Goal: Navigation & Orientation: Find specific page/section

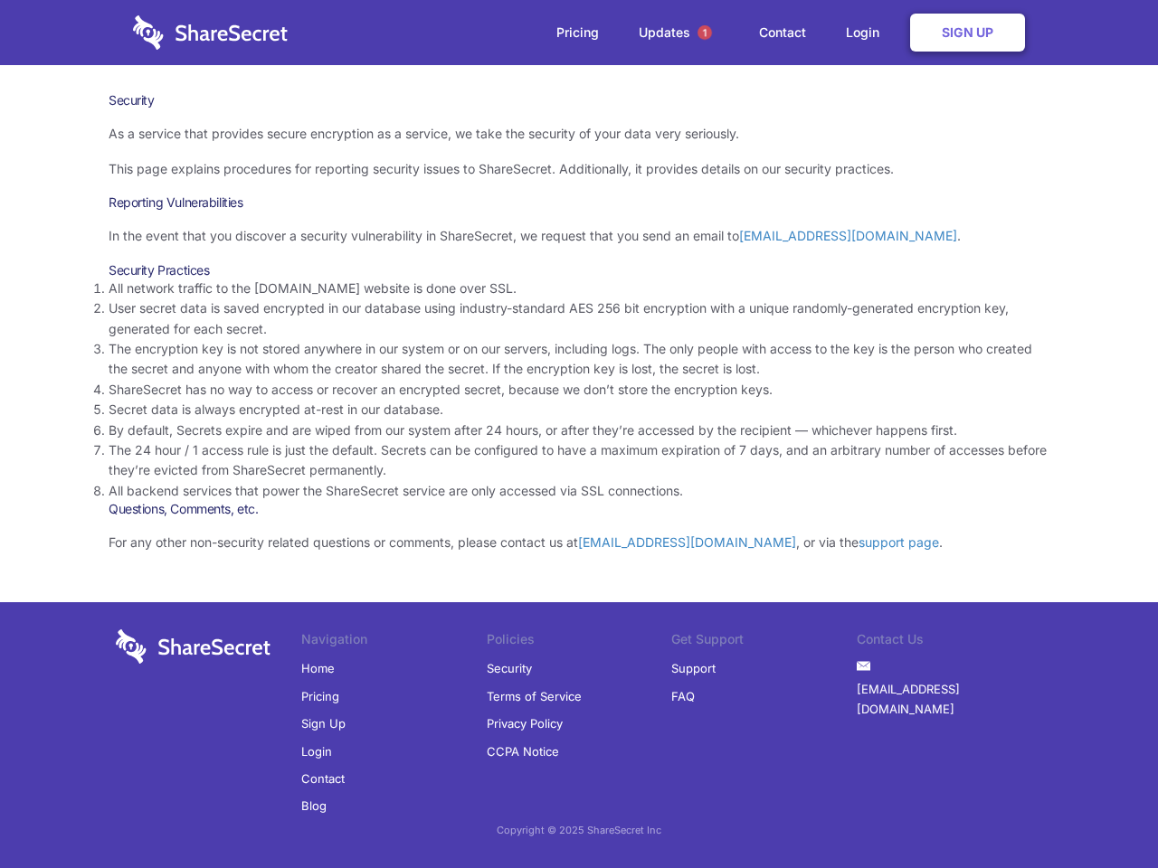
click at [579, 434] on li "By default, Secrets expire and are wiped from our system after 24 hours, or aft…" at bounding box center [579, 431] width 941 height 20
click at [705, 33] on span "1" at bounding box center [704, 32] width 14 height 14
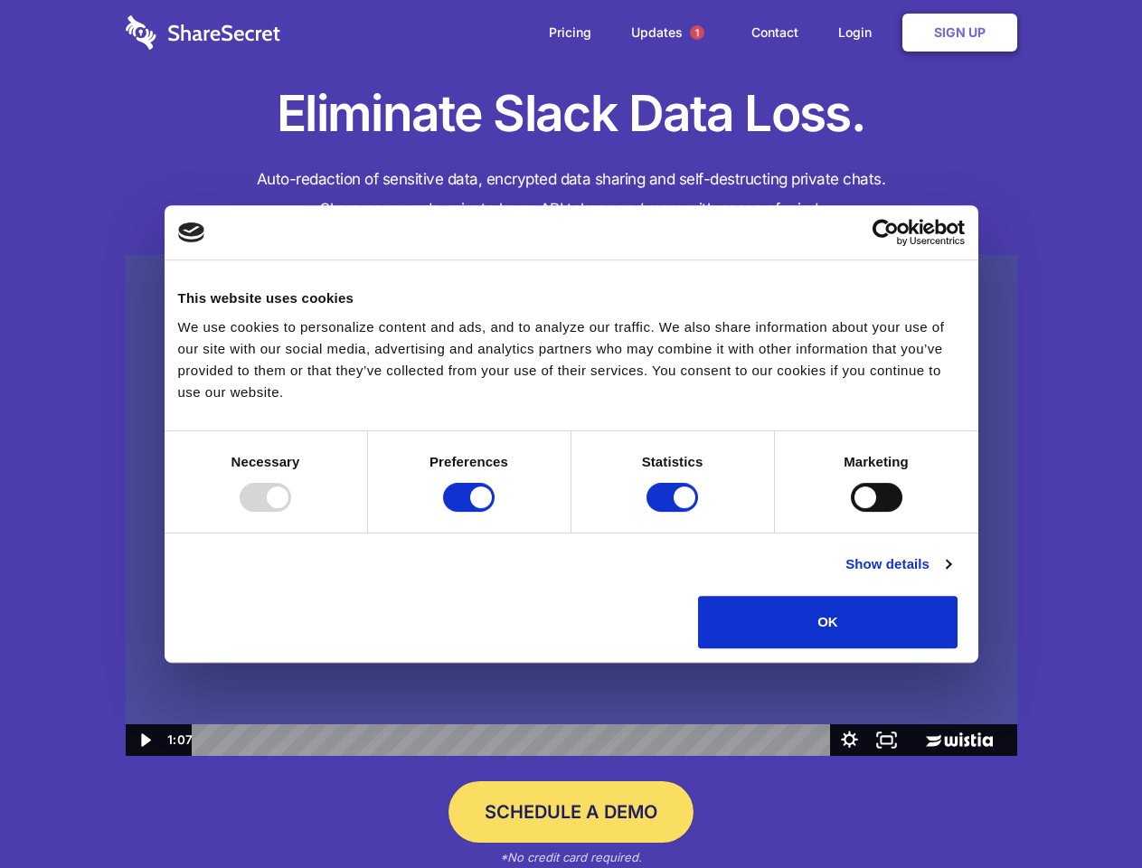
click at [571, 434] on img at bounding box center [572, 506] width 892 height 502
click at [291, 512] on div at bounding box center [266, 497] width 52 height 29
click at [495, 512] on input "Preferences" at bounding box center [469, 497] width 52 height 29
checkbox input "false"
click at [675, 512] on input "Statistics" at bounding box center [673, 497] width 52 height 29
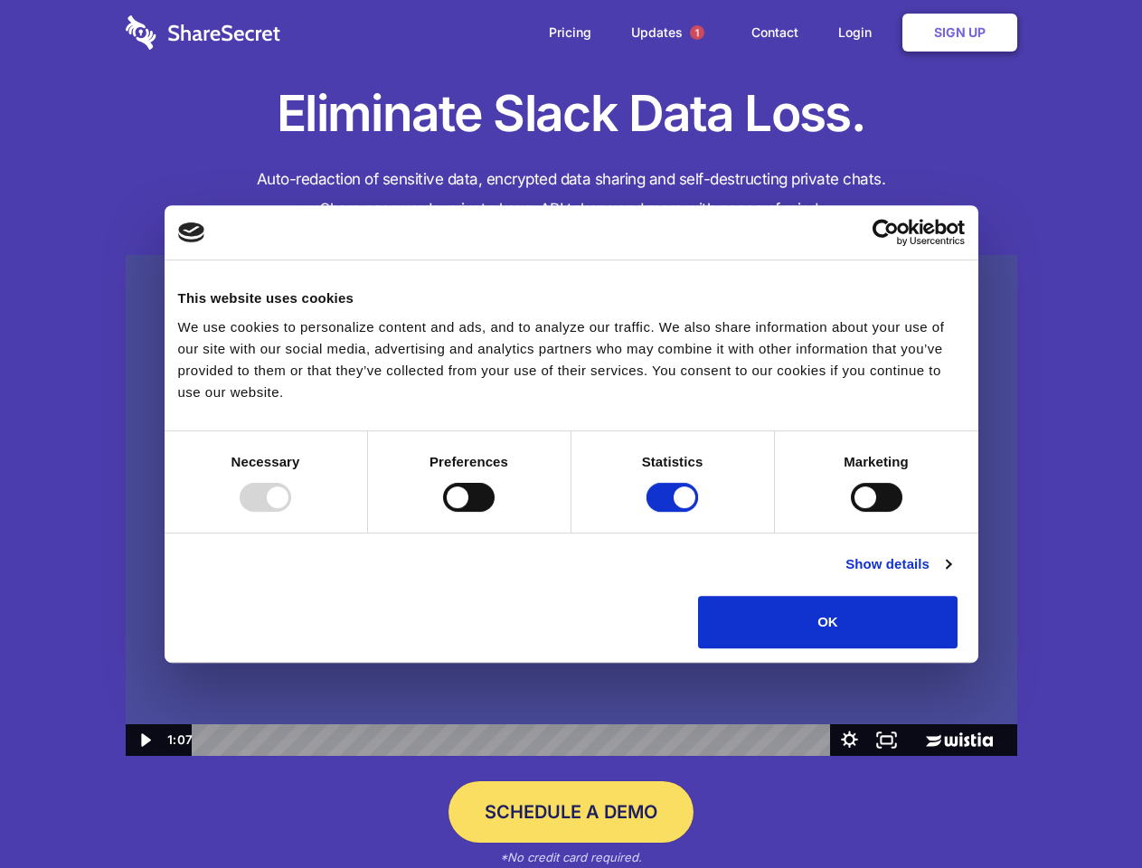
checkbox input "false"
click at [851, 512] on input "Marketing" at bounding box center [877, 497] width 52 height 29
checkbox input "true"
click at [951, 575] on link "Show details" at bounding box center [898, 565] width 105 height 22
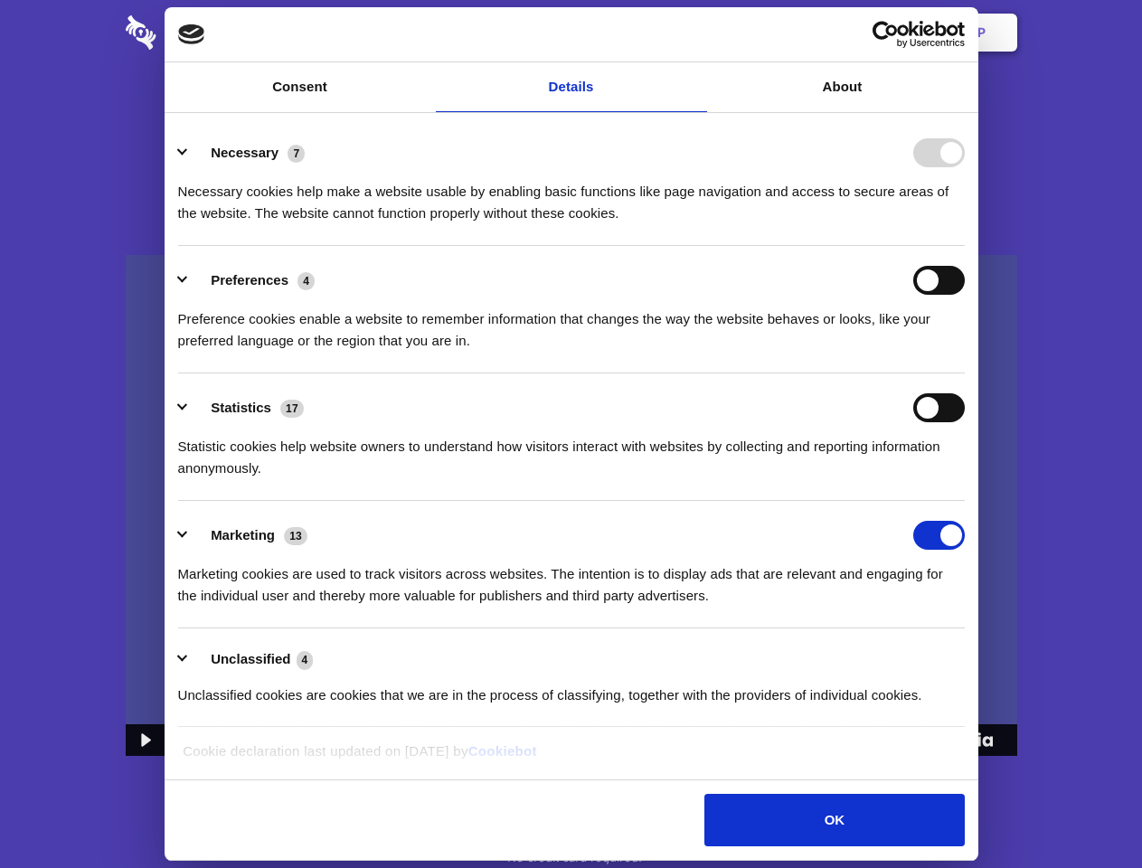
click at [965, 246] on li "Necessary 7 Necessary cookies help make a website usable by enabling basic func…" at bounding box center [571, 182] width 787 height 128
click at [696, 33] on span "1" at bounding box center [697, 32] width 14 height 14
click at [572, 506] on icon "Play Video: Sharesecret Slack Extension" at bounding box center [571, 489] width 116 height 74
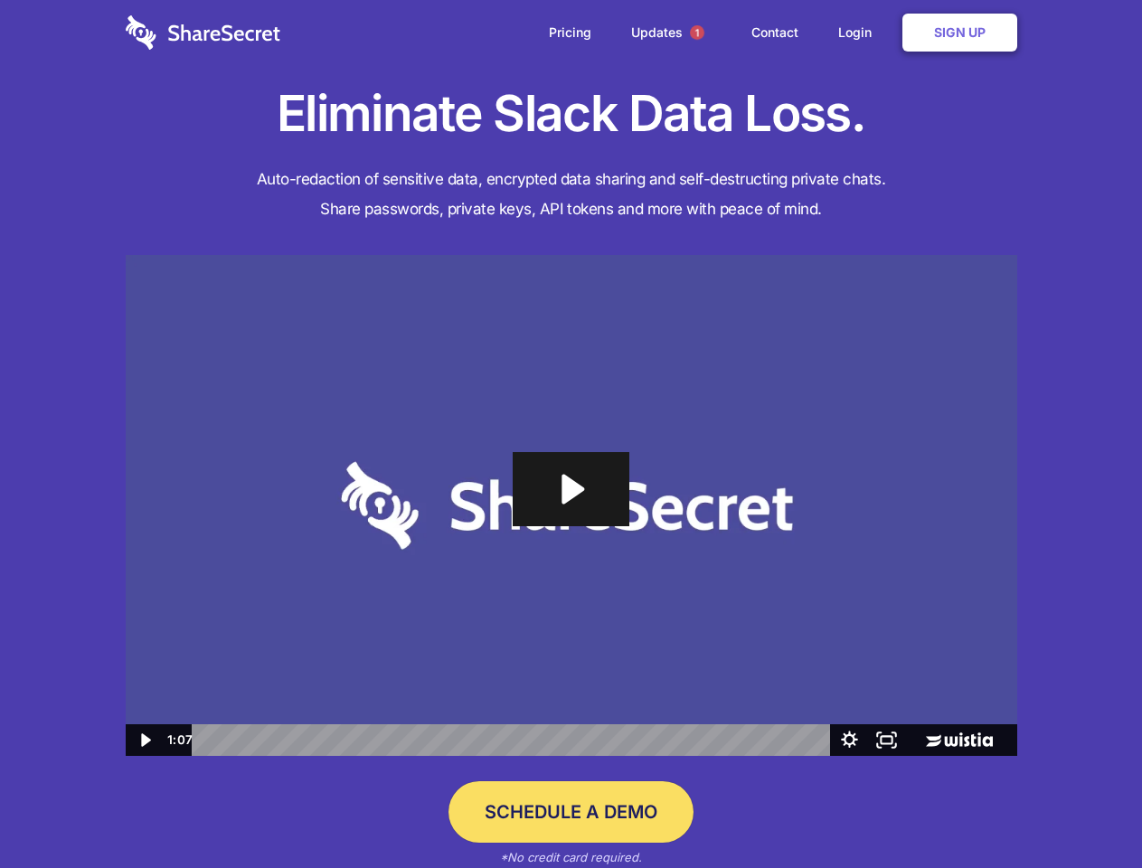
click at [572, 506] on icon "Play Video: Sharesecret Slack Extension" at bounding box center [571, 489] width 116 height 74
